Goal: Navigation & Orientation: Find specific page/section

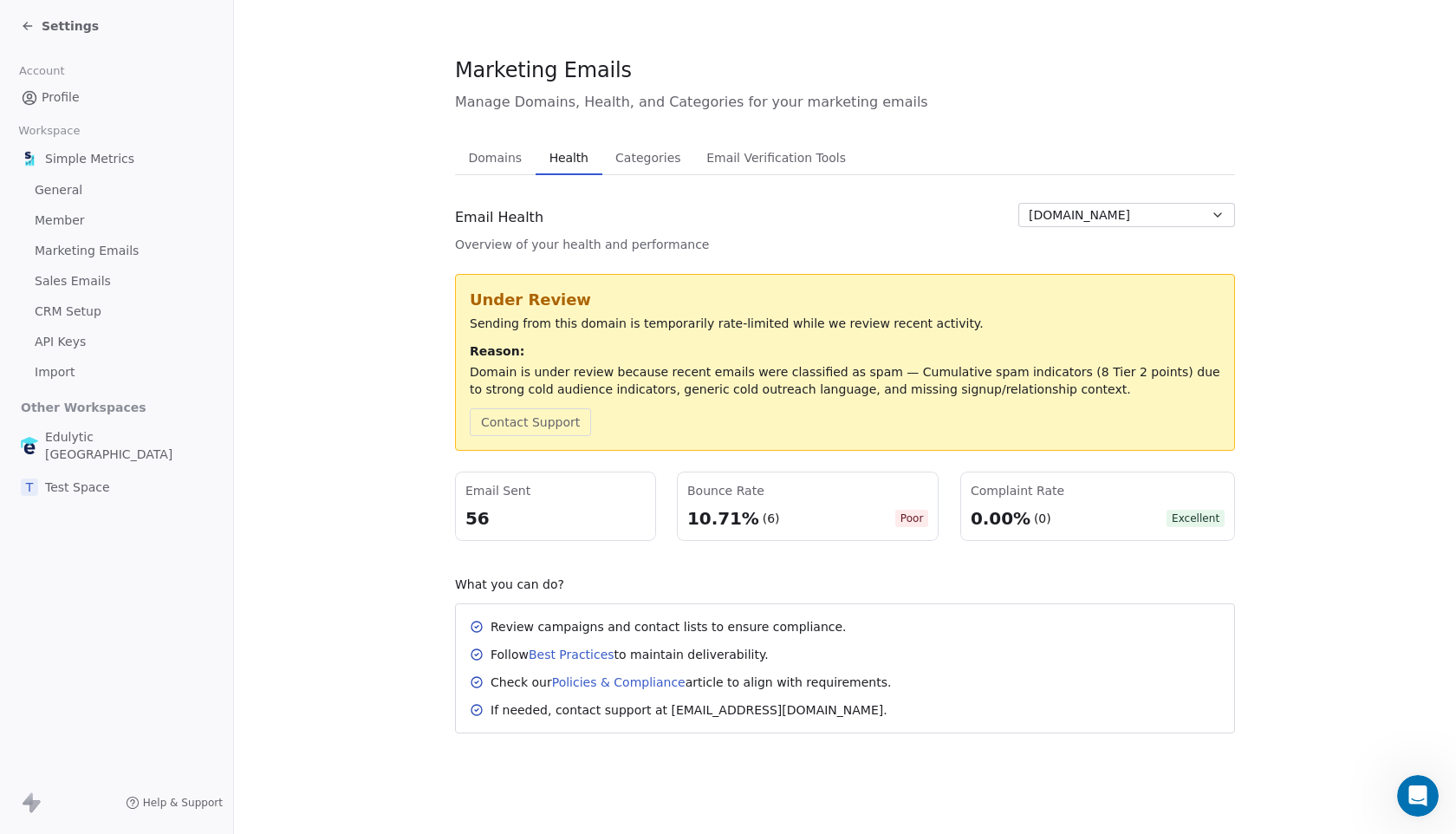
click at [30, 33] on div "Settings" at bounding box center [60, 26] width 78 height 17
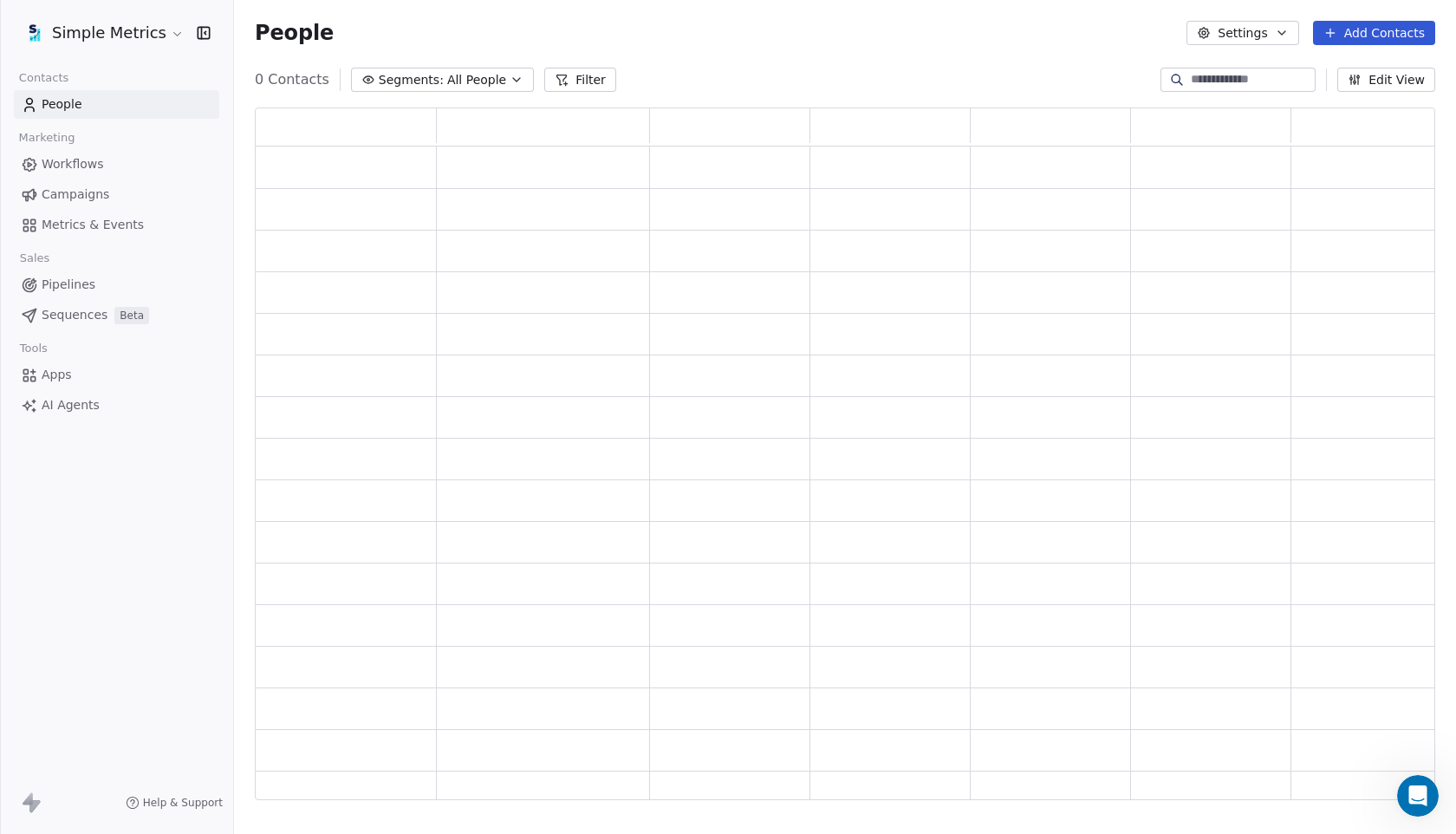
scroll to position [692, 1180]
click at [136, 32] on html "Simple Metrics Contacts People Marketing Workflows Campaigns Metrics & Events S…" at bounding box center [728, 417] width 1456 height 834
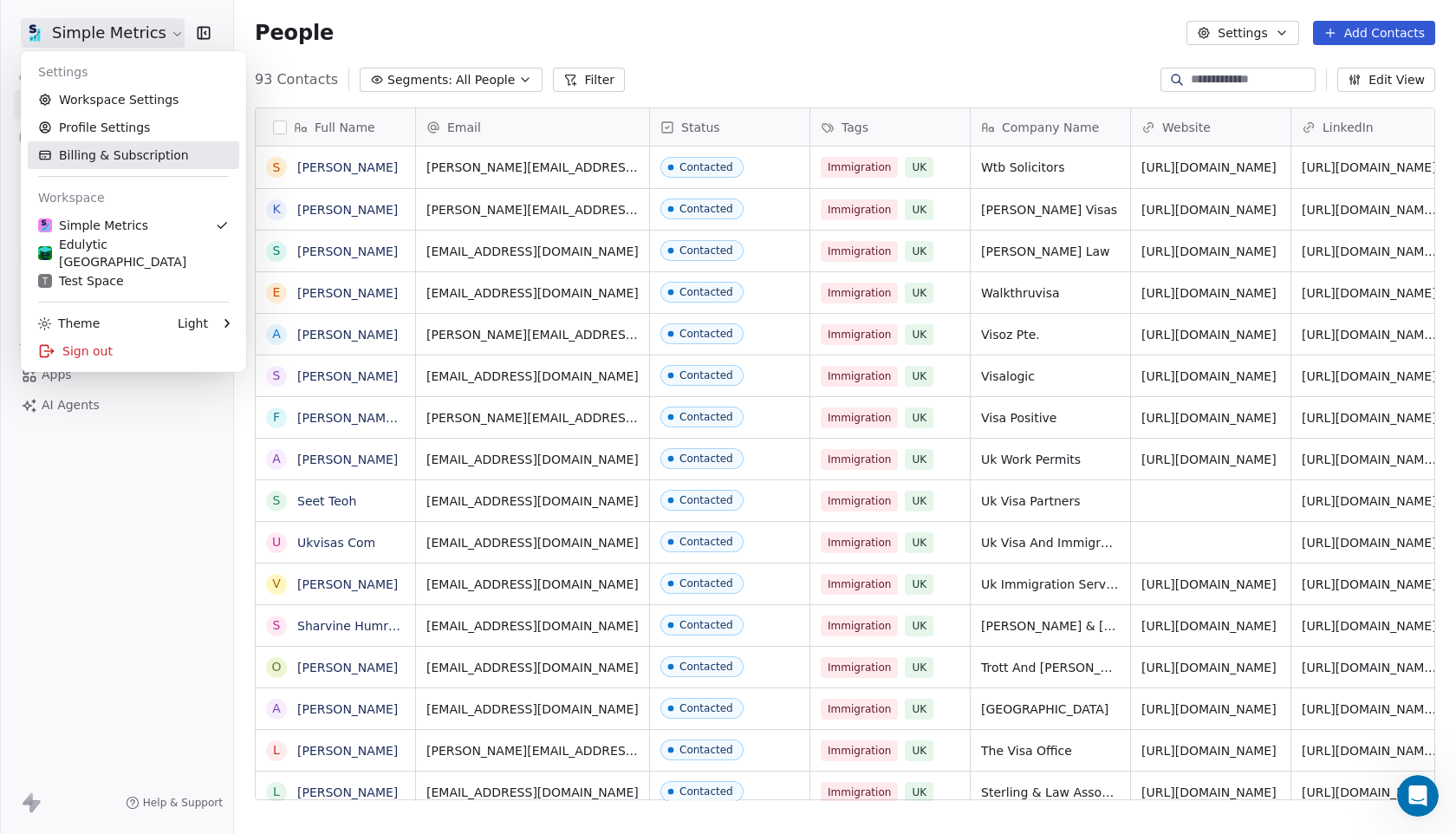
scroll to position [734, 1222]
click at [134, 254] on div "Edulytic [GEOGRAPHIC_DATA]" at bounding box center [134, 254] width 191 height 35
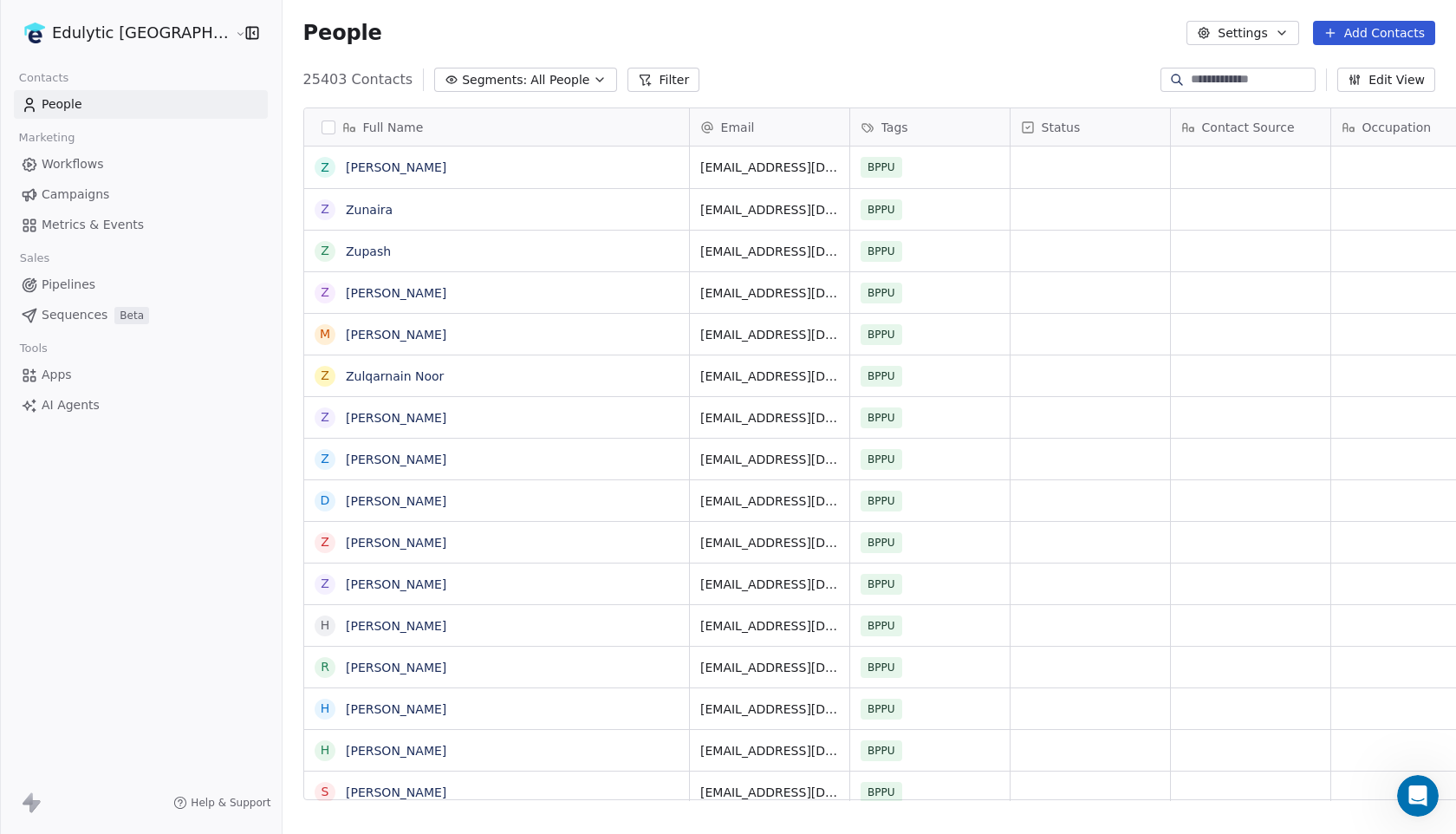
scroll to position [734, 1222]
click at [87, 194] on span "Campaigns" at bounding box center [75, 194] width 67 height 18
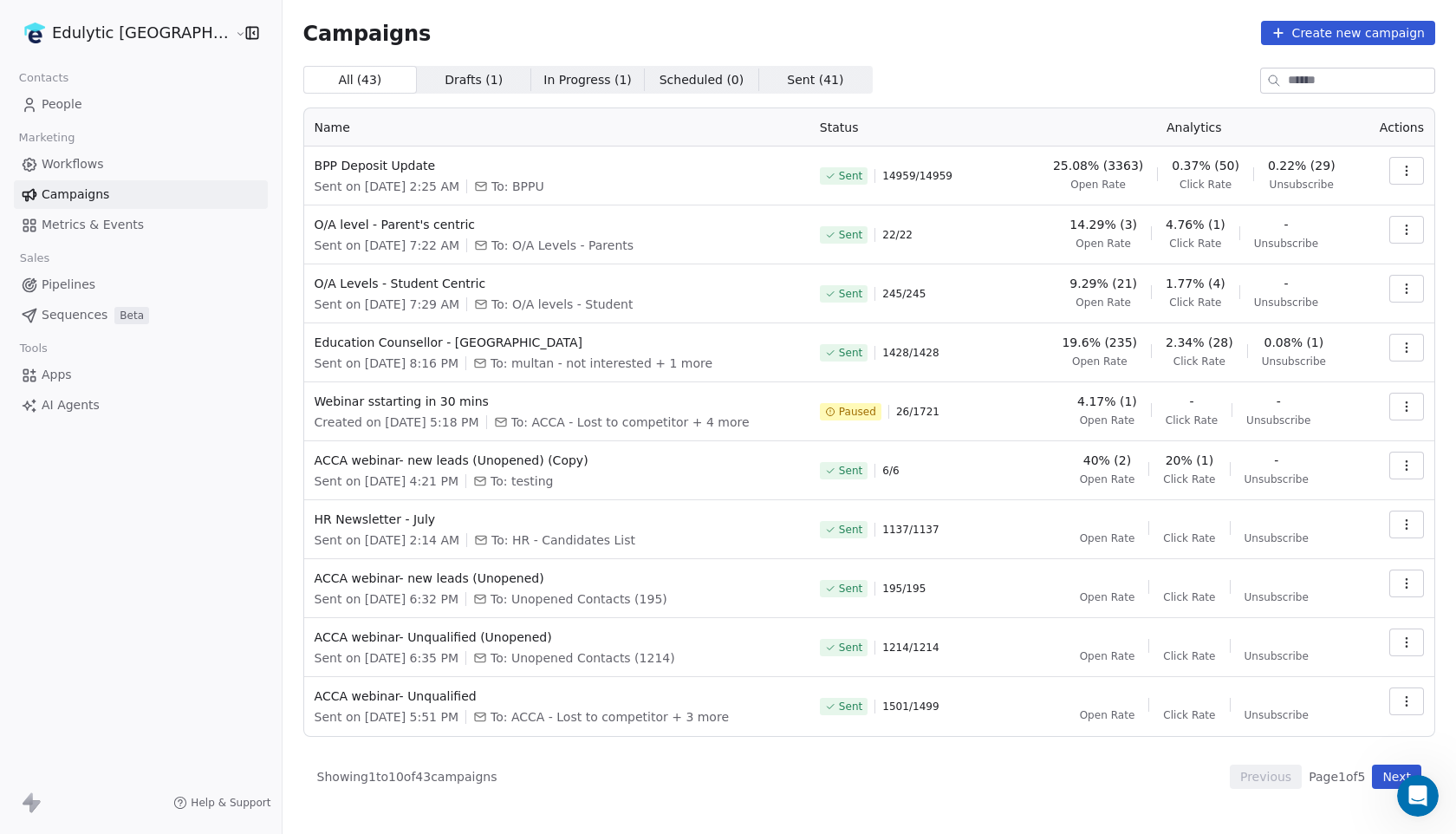
click at [1391, 784] on button "Next" at bounding box center [1396, 776] width 49 height 24
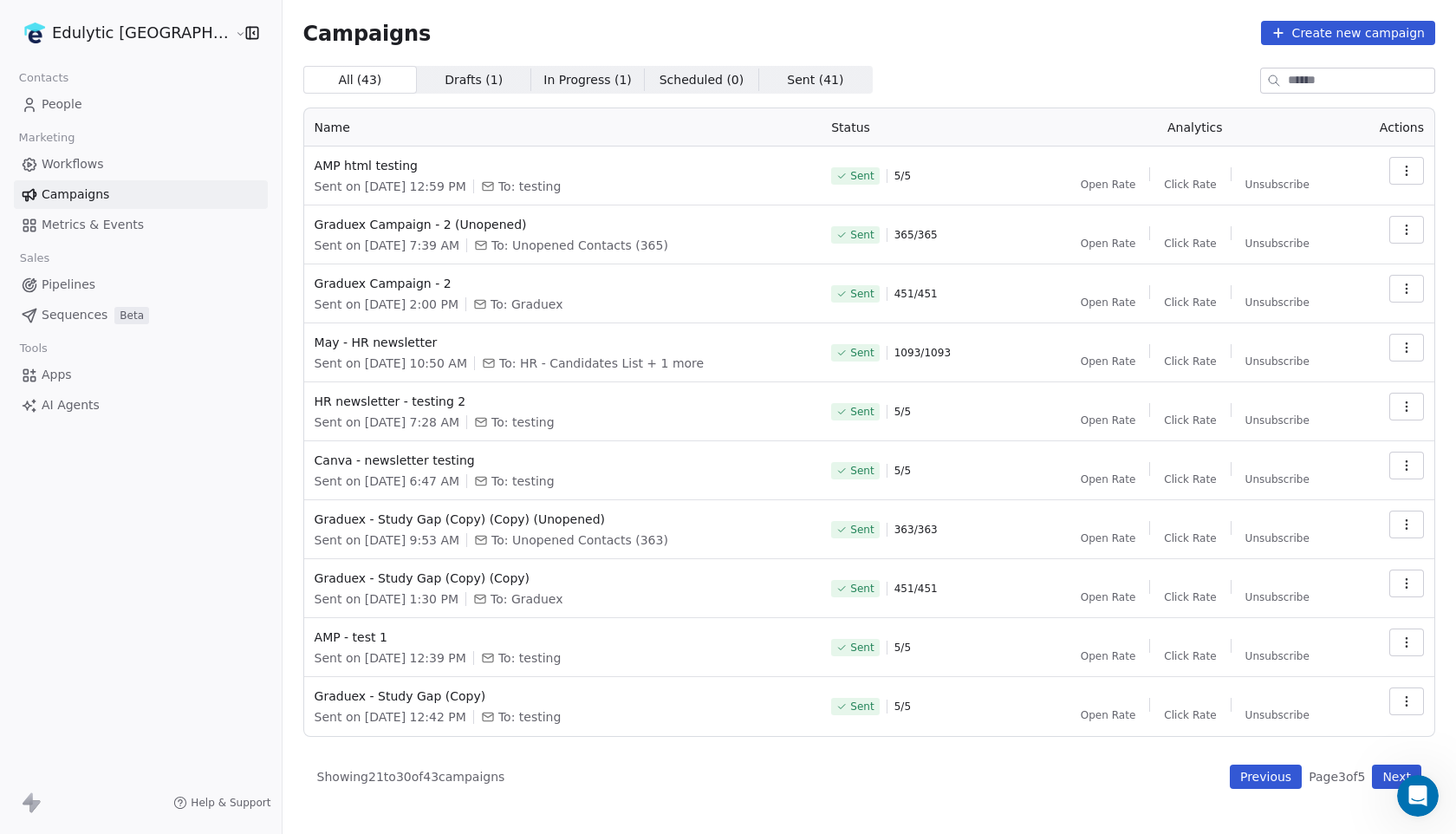
click at [1388, 770] on button "Next" at bounding box center [1396, 776] width 49 height 24
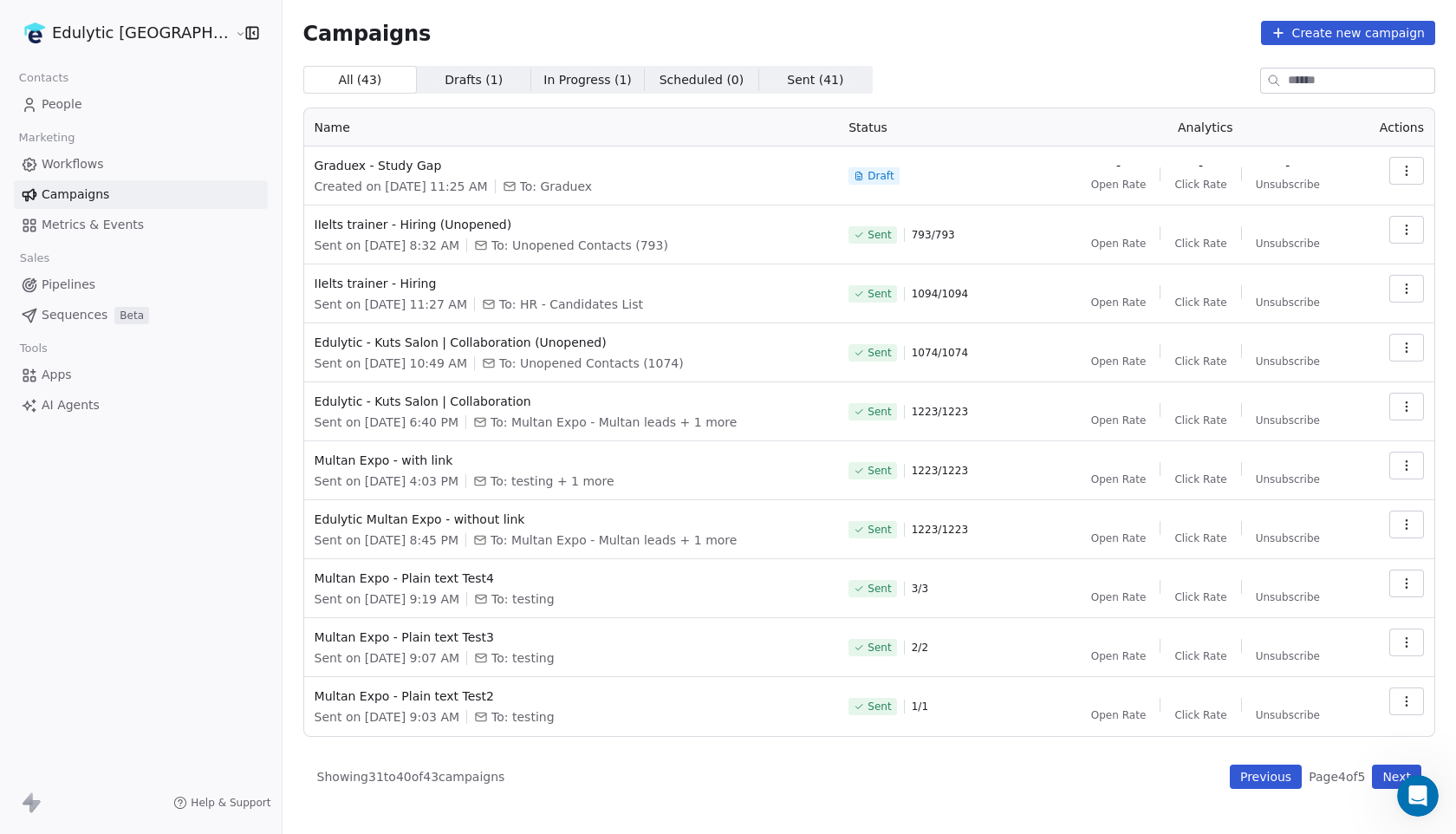
click at [1381, 770] on button "Next" at bounding box center [1396, 776] width 49 height 24
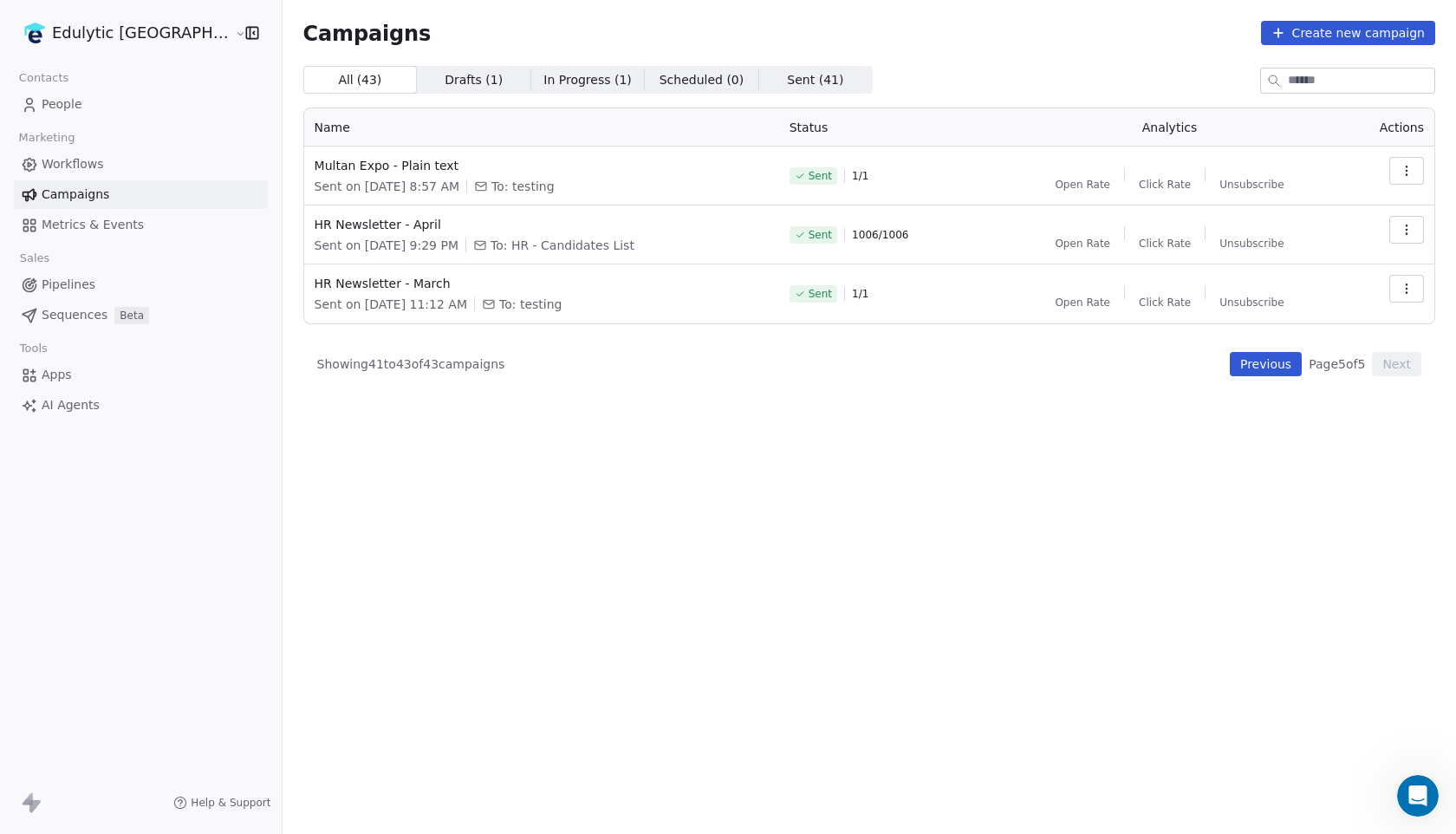
click at [1241, 365] on button "Previous" at bounding box center [1265, 363] width 72 height 24
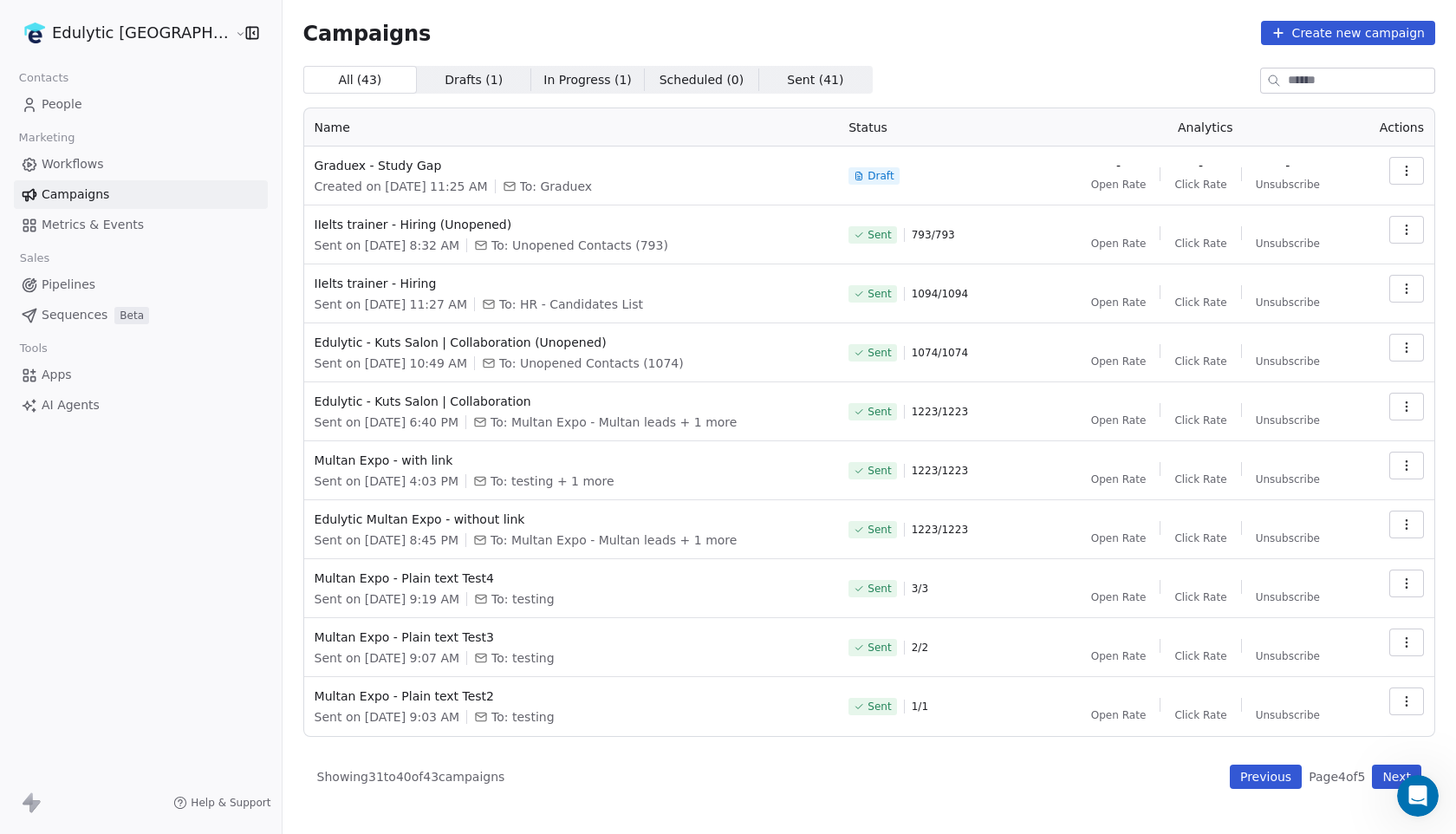
click at [1272, 774] on button "Previous" at bounding box center [1265, 776] width 72 height 24
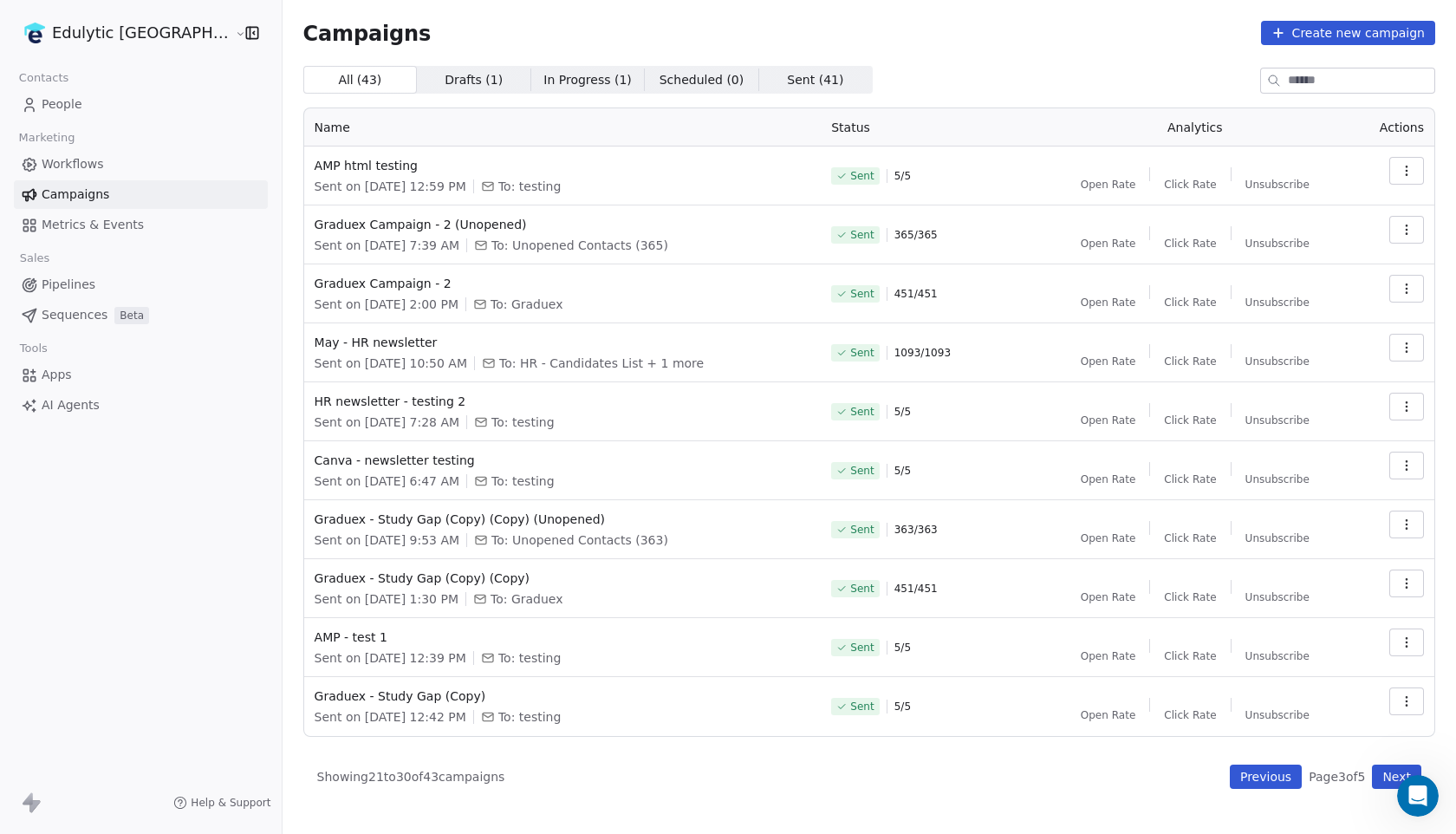
click at [1272, 774] on button "Previous" at bounding box center [1265, 776] width 72 height 24
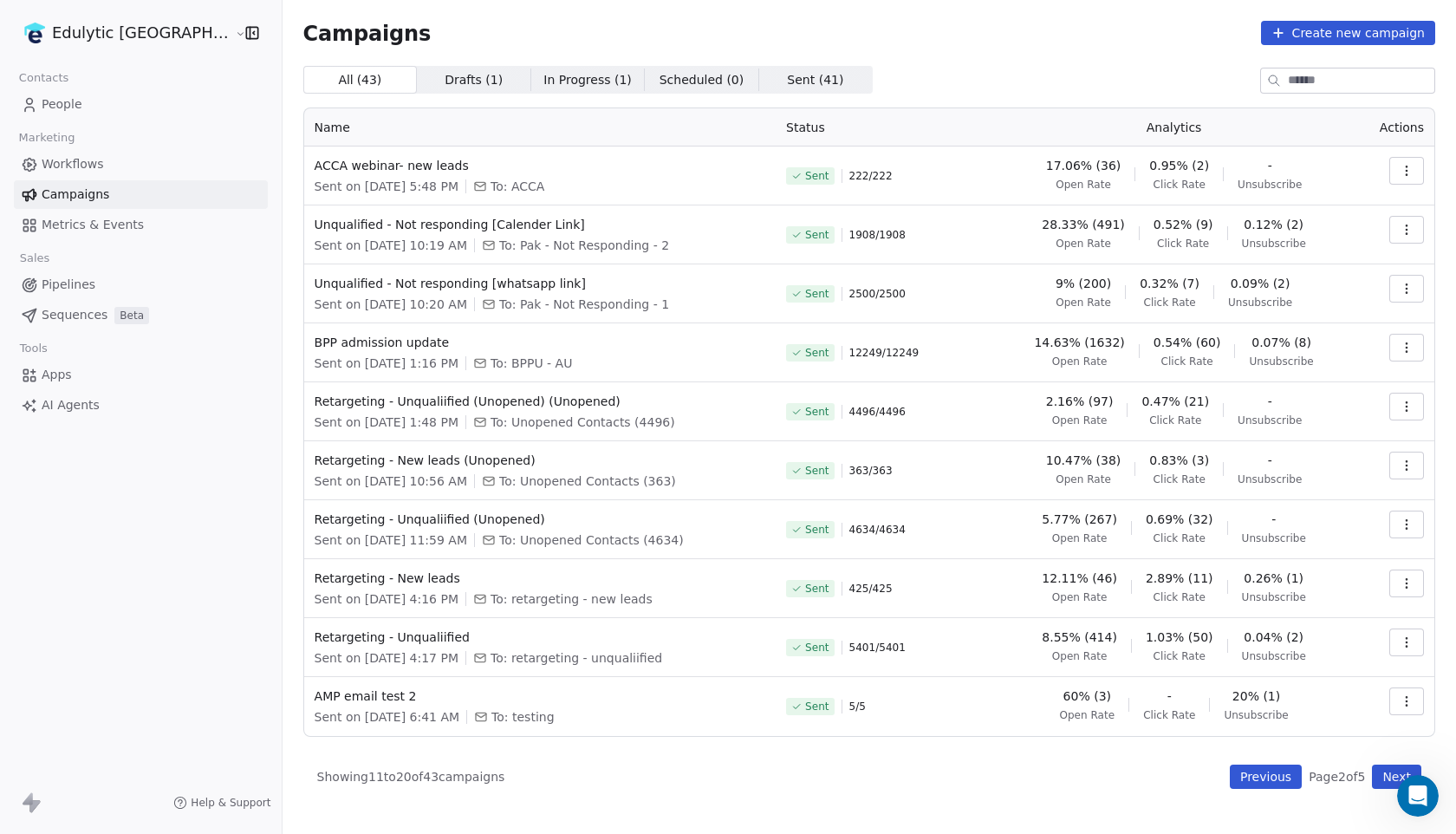
click at [1234, 779] on button "Previous" at bounding box center [1265, 776] width 72 height 24
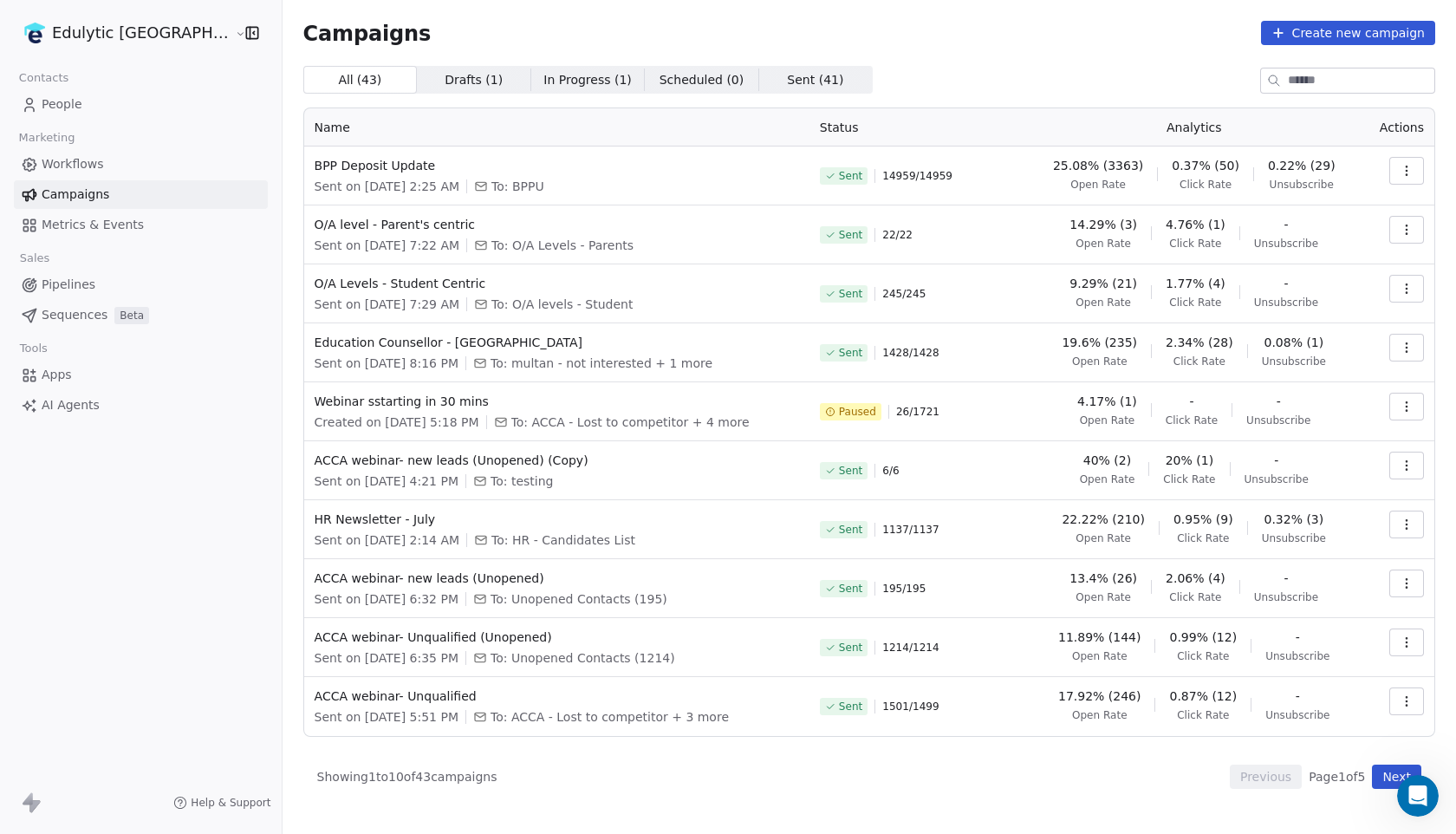
click at [123, 168] on link "Workflows" at bounding box center [140, 165] width 253 height 29
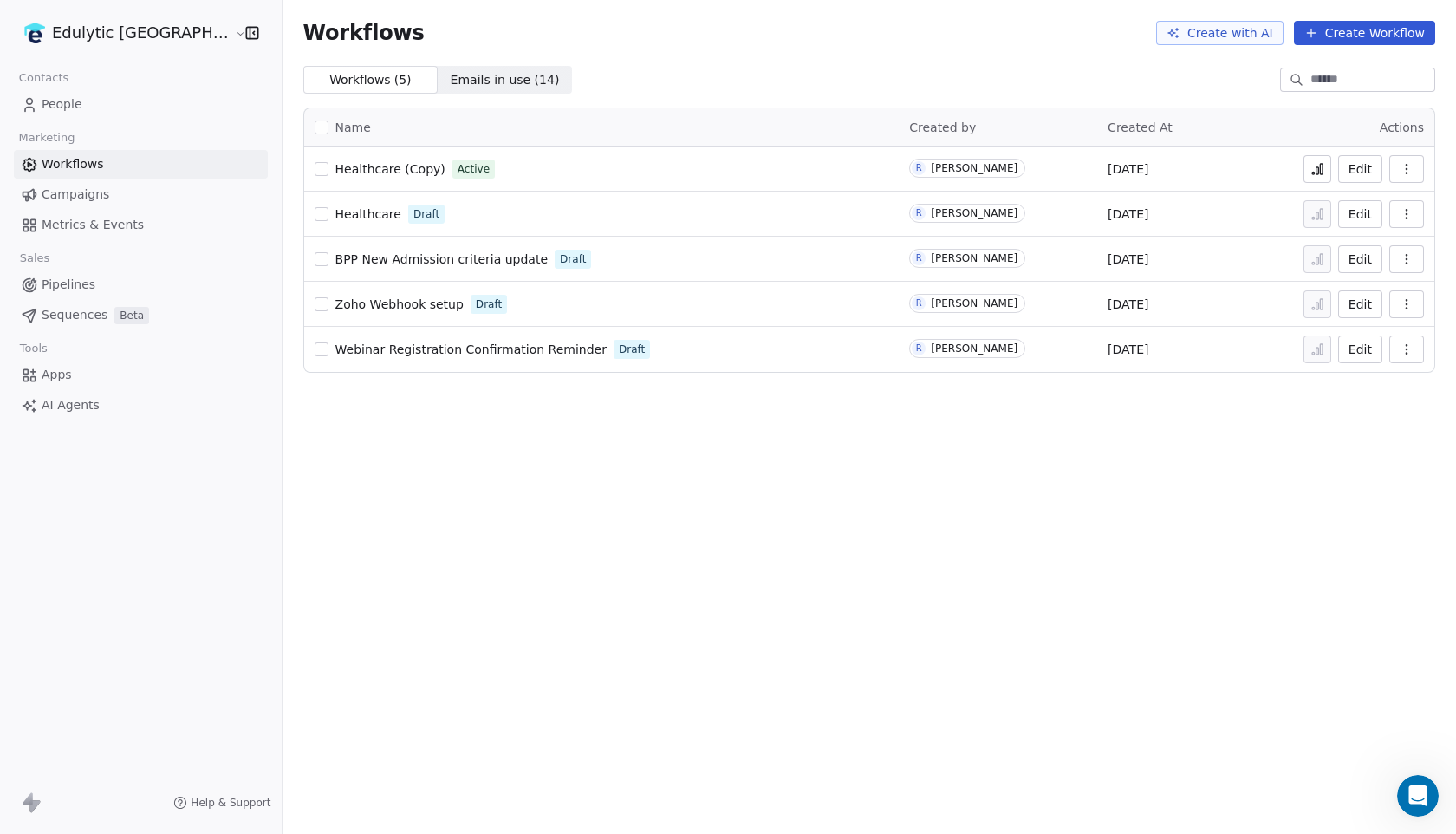
click at [110, 200] on link "Campaigns" at bounding box center [140, 195] width 253 height 29
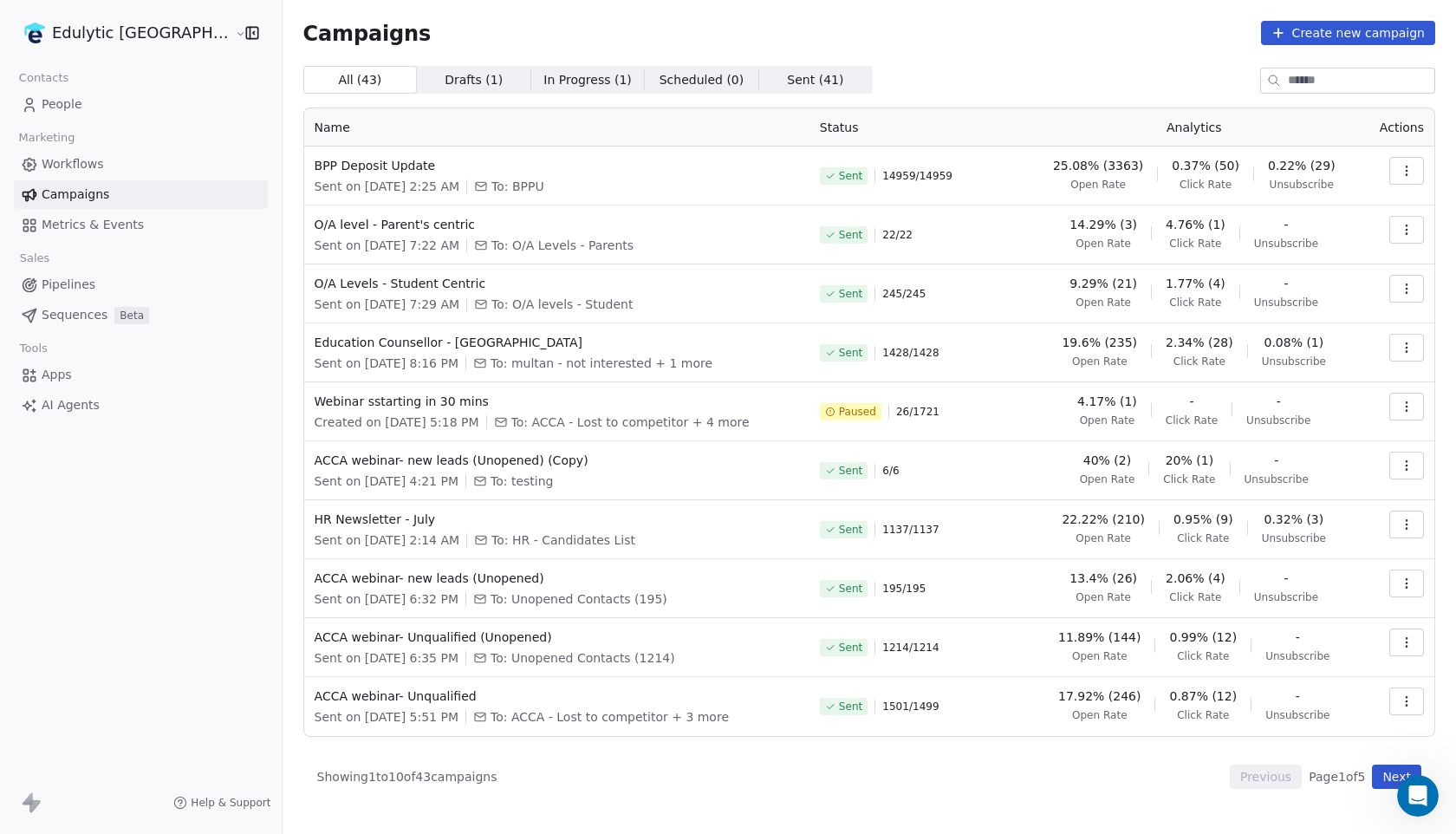
click at [43, 99] on span "People" at bounding box center [62, 104] width 40 height 18
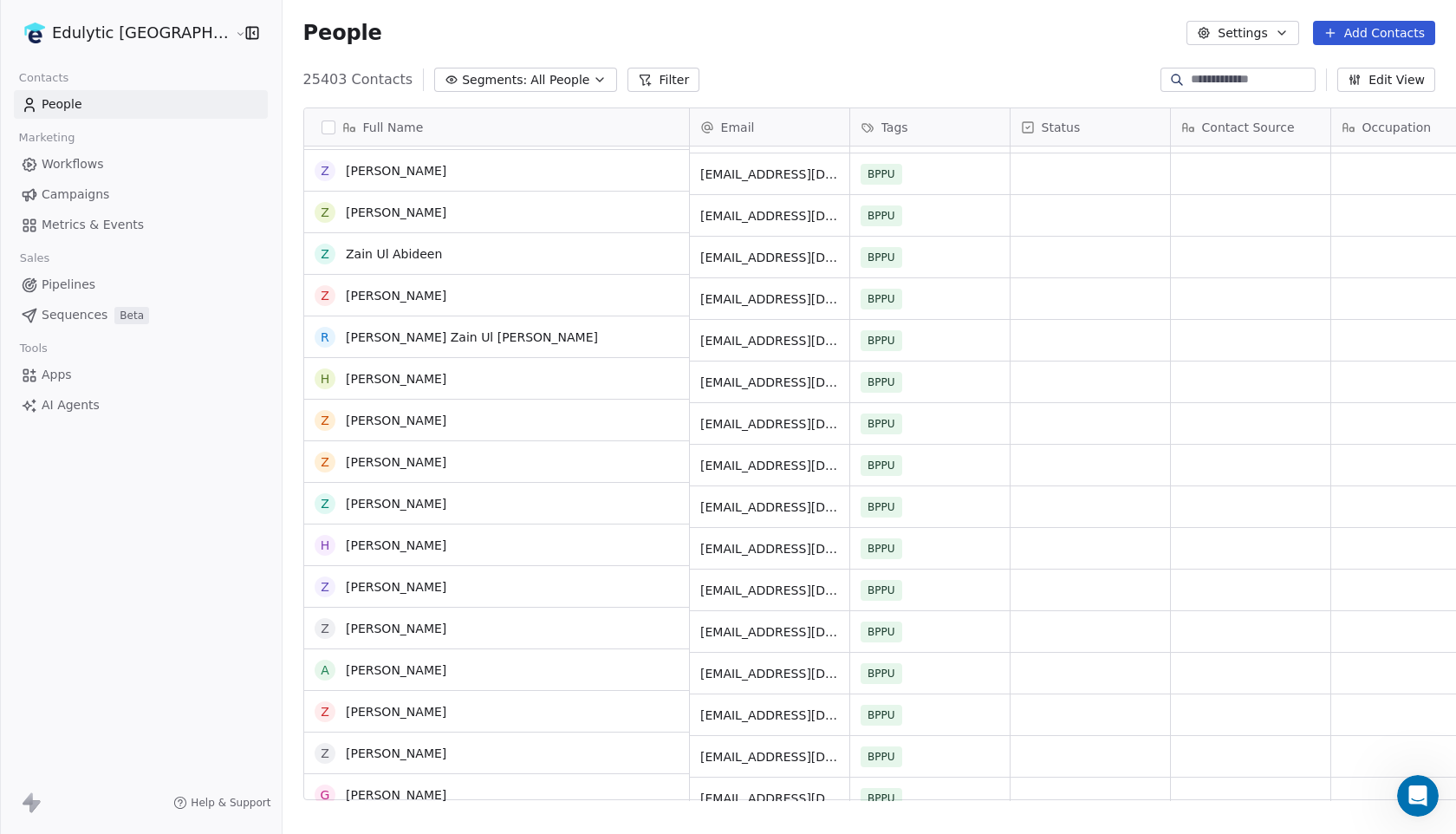
scroll to position [1287, 0]
